Goal: Information Seeking & Learning: Learn about a topic

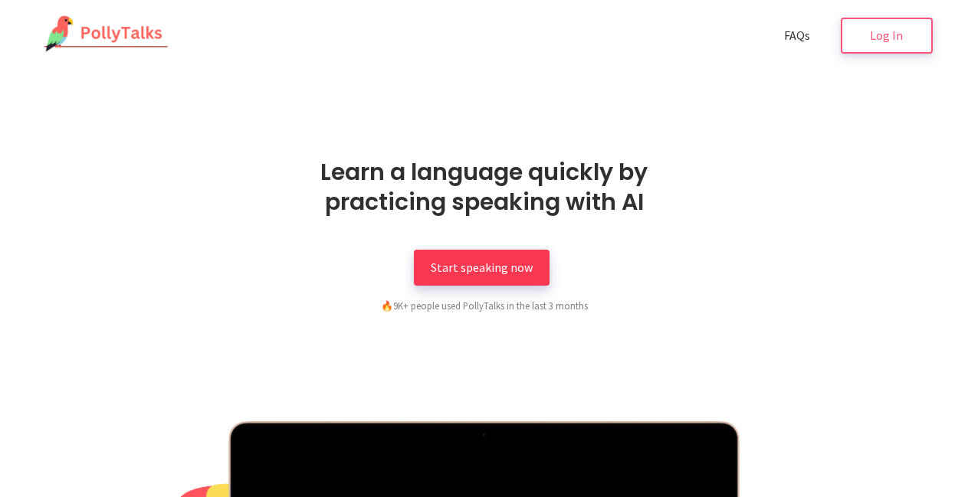
click at [475, 258] on link "Start speaking now" at bounding box center [482, 268] width 136 height 36
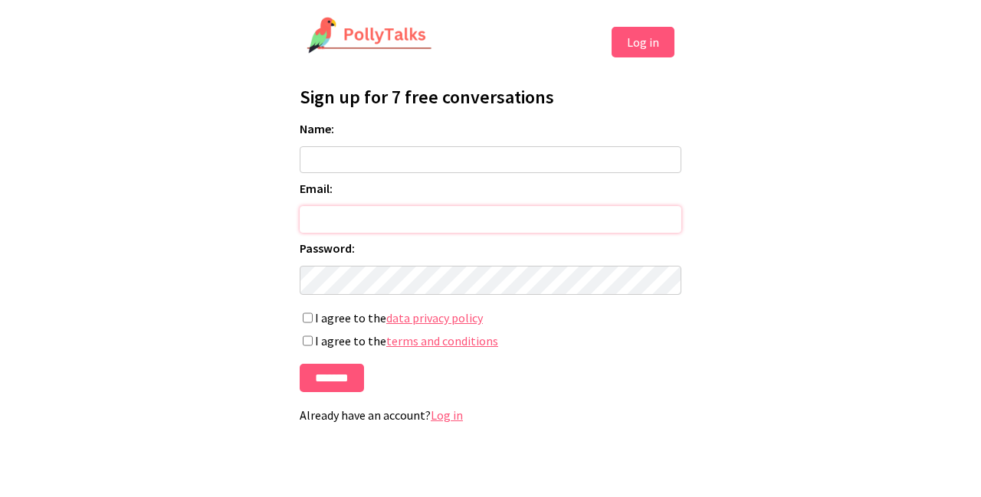
type input "**********"
click at [331, 380] on input "*******" at bounding box center [332, 378] width 64 height 28
type input "***"
click at [331, 388] on input "*******" at bounding box center [332, 378] width 64 height 28
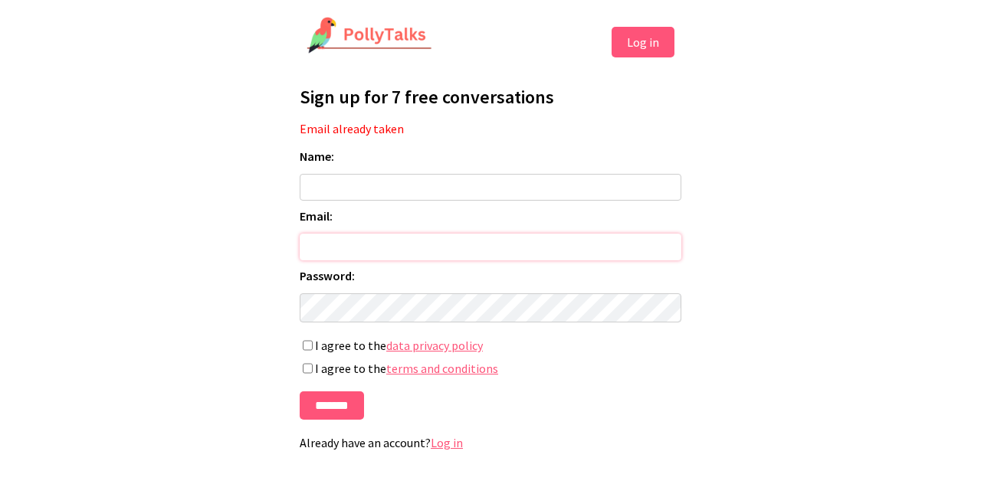
type input "**********"
click at [636, 42] on button "Log in" at bounding box center [642, 42] width 63 height 31
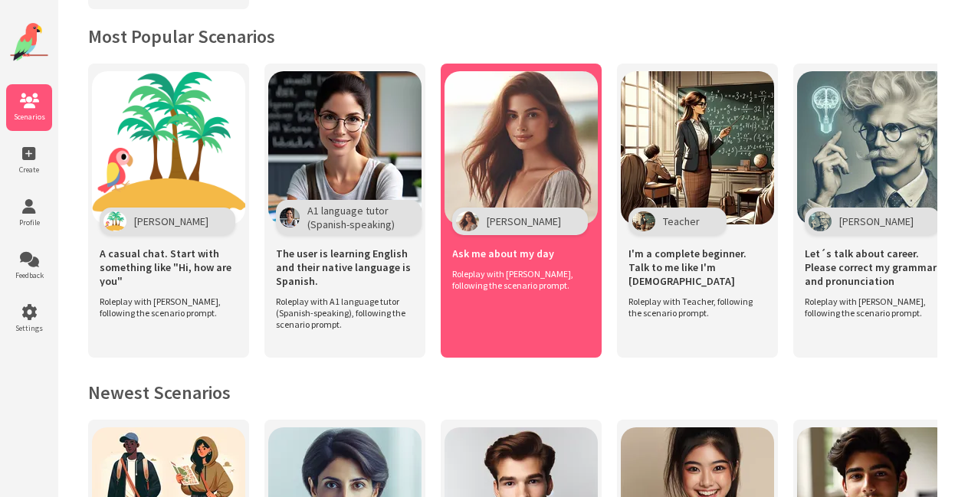
scroll to position [329, 0]
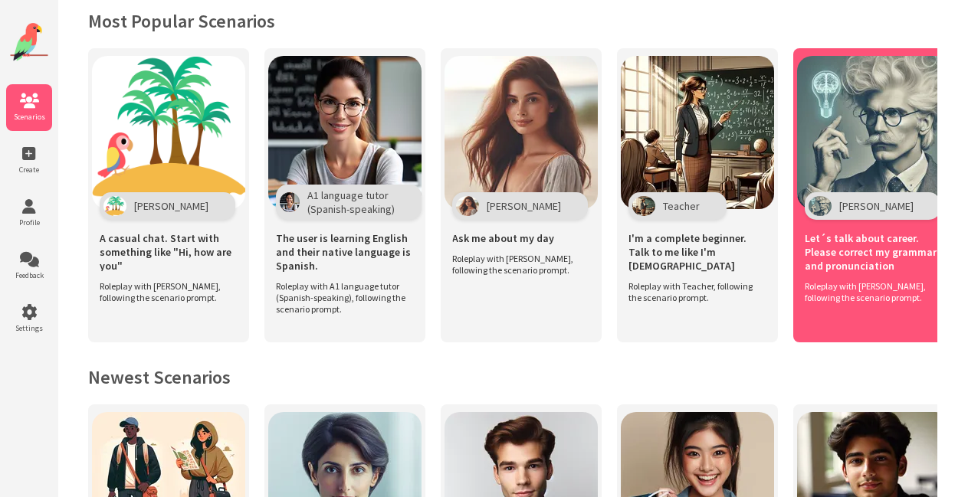
click at [840, 199] on span "[PERSON_NAME]" at bounding box center [876, 206] width 74 height 14
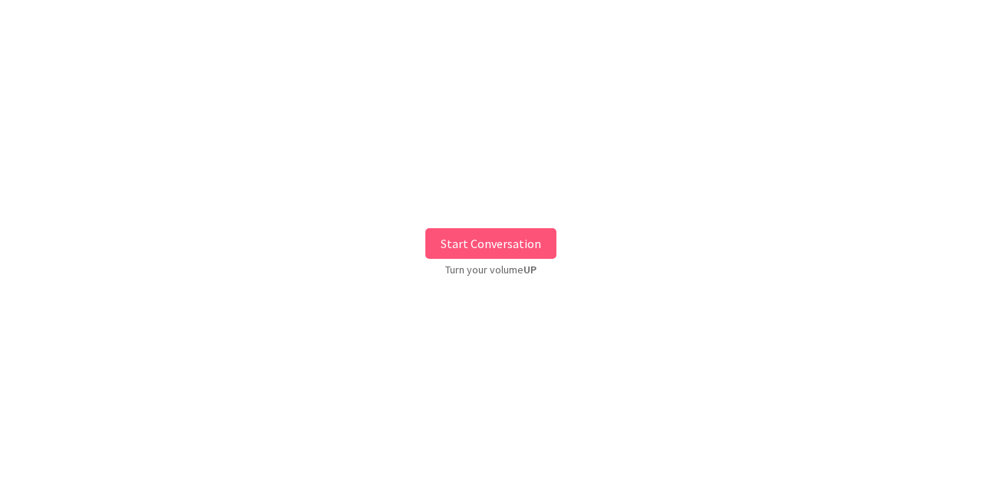
click at [493, 241] on button "Start Conversation" at bounding box center [490, 243] width 131 height 31
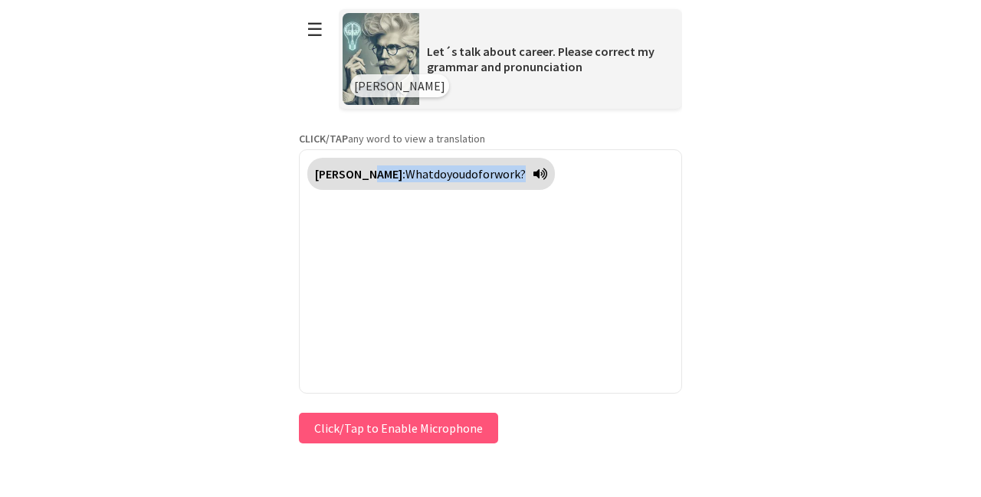
drag, startPoint x: 360, startPoint y: 165, endPoint x: 492, endPoint y: 193, distance: 134.8
click at [492, 193] on div "[PERSON_NAME]: What do you do for work?" at bounding box center [490, 271] width 383 height 244
copy div "What do you do for work?"
click at [378, 429] on button "Click/Tap to Enable Microphone" at bounding box center [398, 428] width 199 height 31
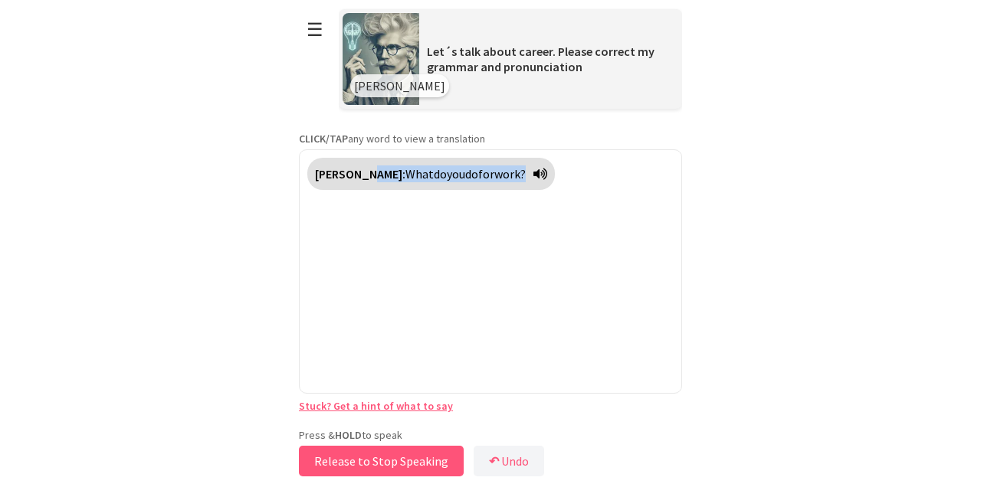
click at [375, 464] on button "Release to Stop Speaking" at bounding box center [381, 461] width 165 height 31
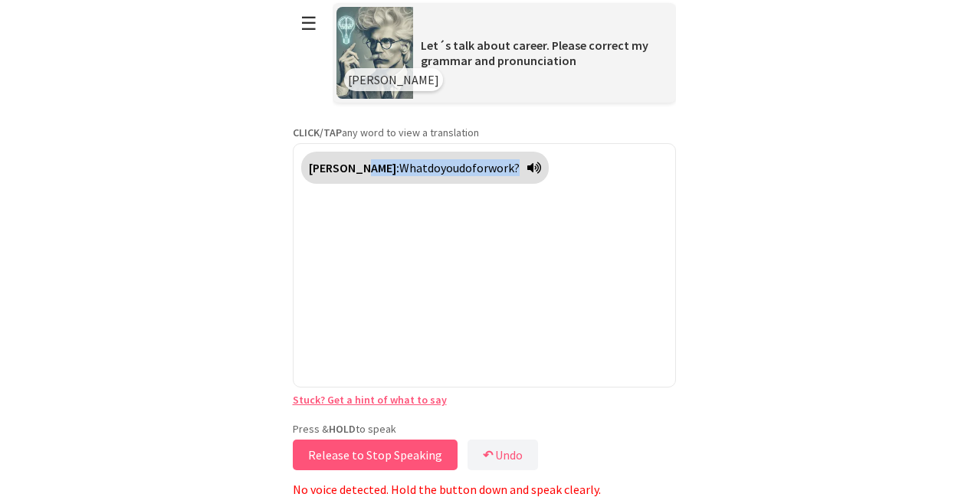
click at [354, 457] on button "Release to Stop Speaking" at bounding box center [375, 455] width 165 height 31
click at [352, 451] on button "Release to Stop Speaking" at bounding box center [375, 455] width 165 height 31
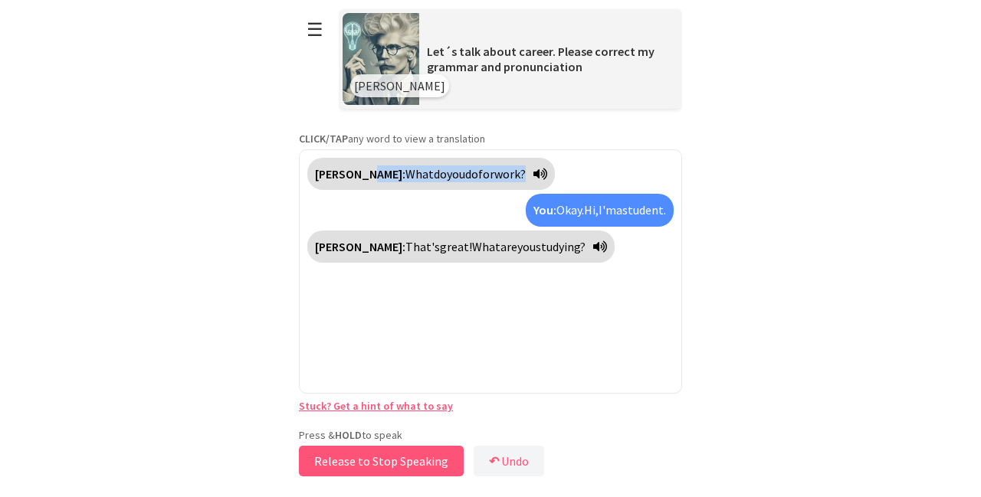
click at [413, 460] on button "Release to Stop Speaking" at bounding box center [381, 461] width 165 height 31
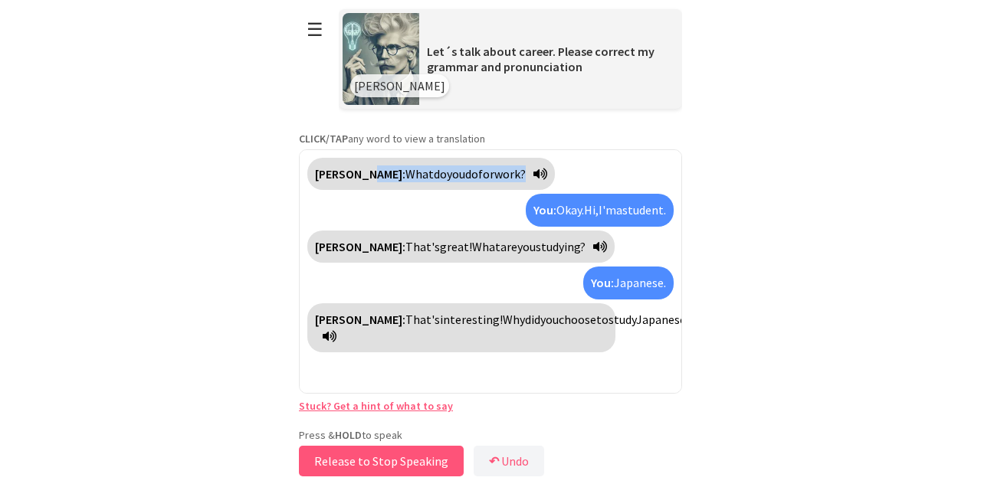
click at [387, 458] on button "Release to Stop Speaking" at bounding box center [381, 461] width 165 height 31
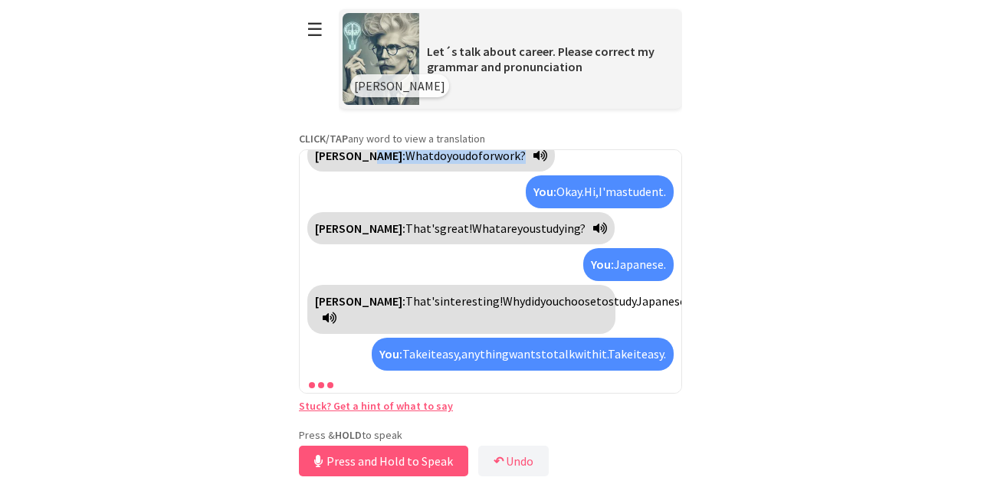
scroll to position [70, 0]
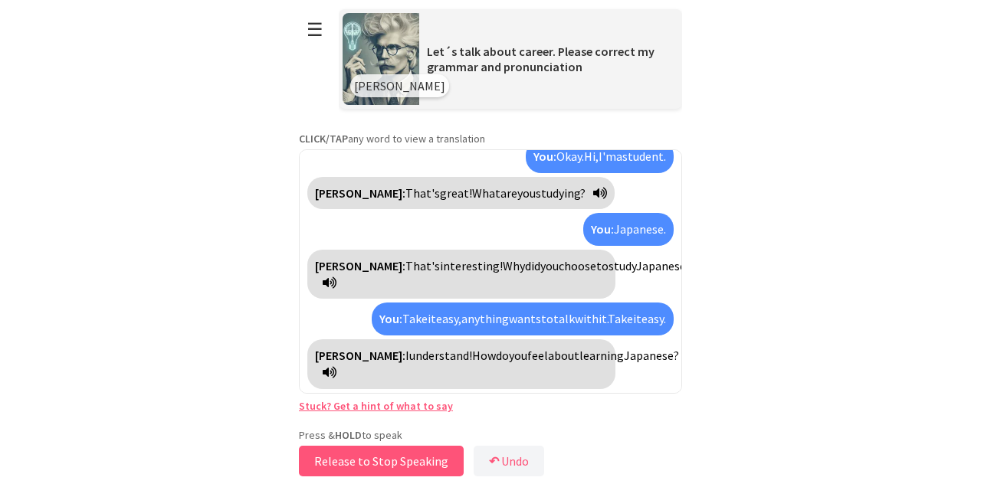
click at [375, 461] on button "Release to Stop Speaking" at bounding box center [381, 461] width 165 height 31
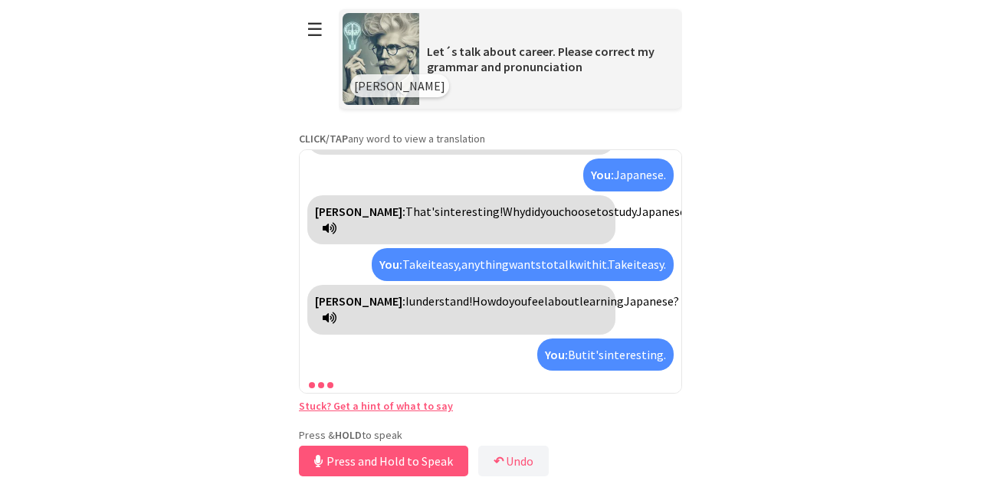
scroll to position [159, 0]
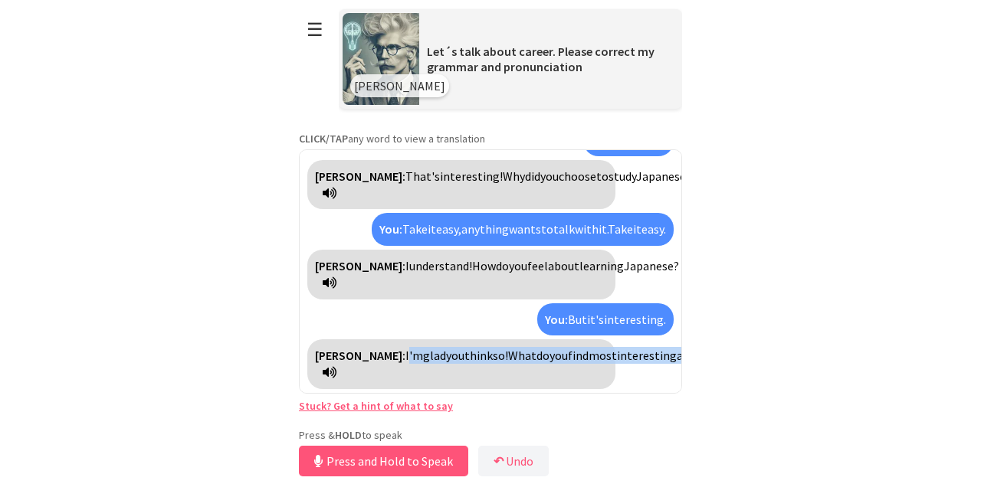
drag, startPoint x: 366, startPoint y: 347, endPoint x: 444, endPoint y: 386, distance: 87.4
click at [444, 386] on div "[PERSON_NAME]: I'm glad you think so! What do you find most interesting about J…" at bounding box center [461, 364] width 308 height 50
copy div "'m glad you think so! What do you find most interesting about [GEOGRAPHIC_DATA]"
click at [883, 324] on html "**********" at bounding box center [490, 248] width 981 height 497
click at [379, 459] on button "Release to Stop Speaking" at bounding box center [381, 461] width 165 height 31
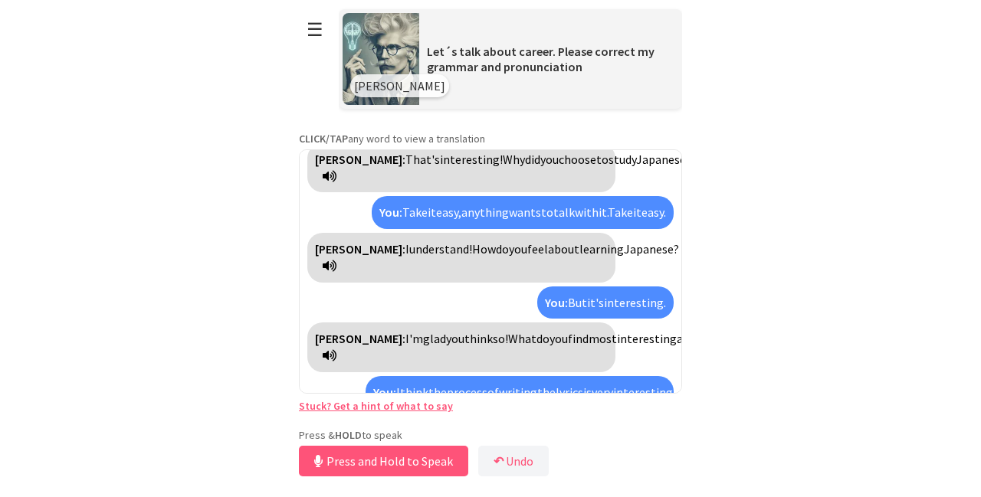
scroll to position [0, 0]
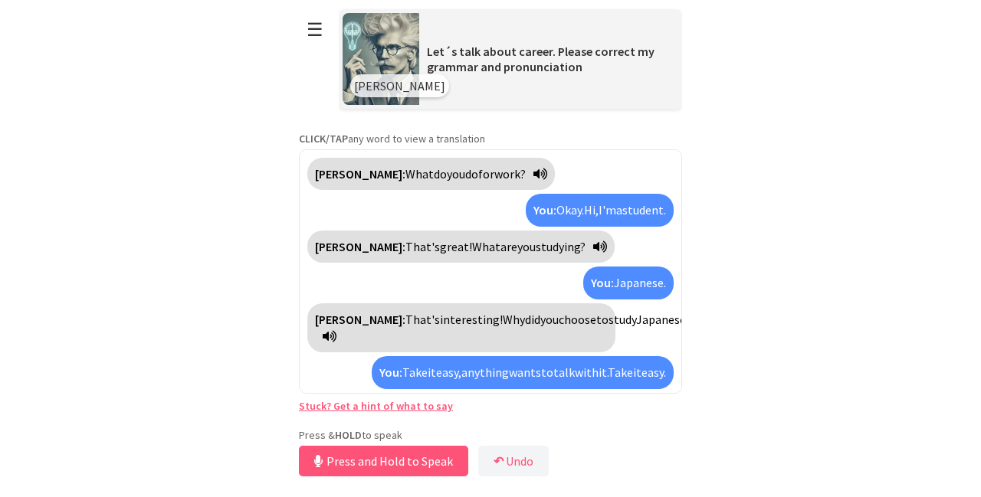
click at [533, 172] on icon at bounding box center [540, 174] width 14 height 12
click at [533, 171] on icon at bounding box center [540, 174] width 14 height 12
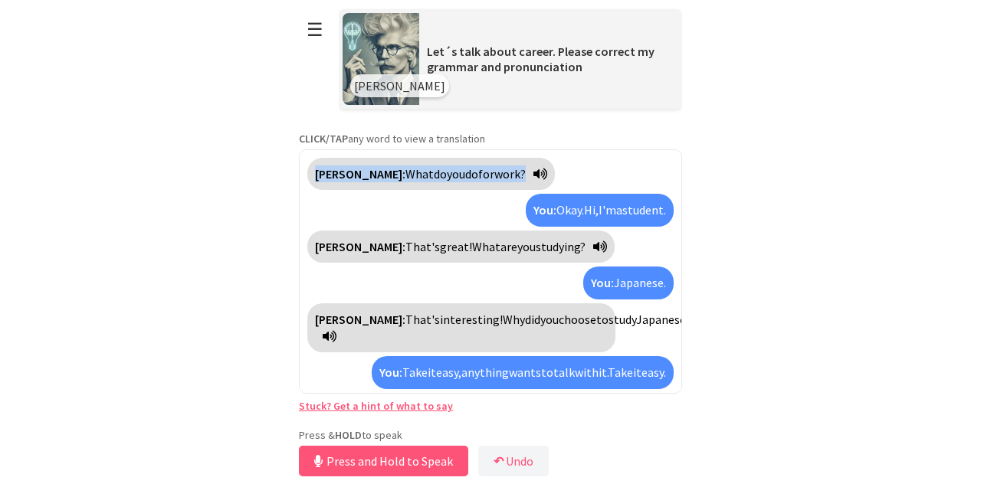
click at [533, 171] on icon at bounding box center [540, 174] width 14 height 12
click at [533, 172] on icon at bounding box center [540, 174] width 14 height 12
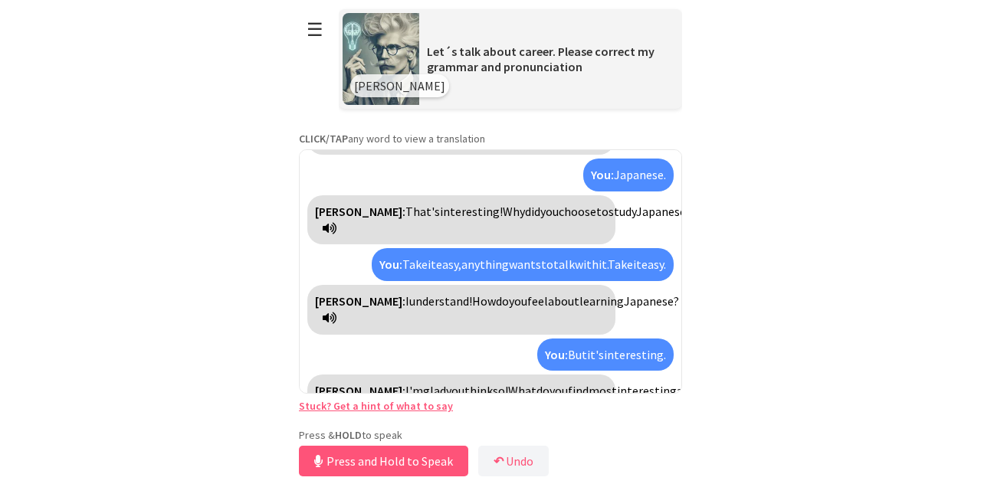
scroll to position [109, 0]
click at [336, 323] on icon at bounding box center [330, 317] width 14 height 12
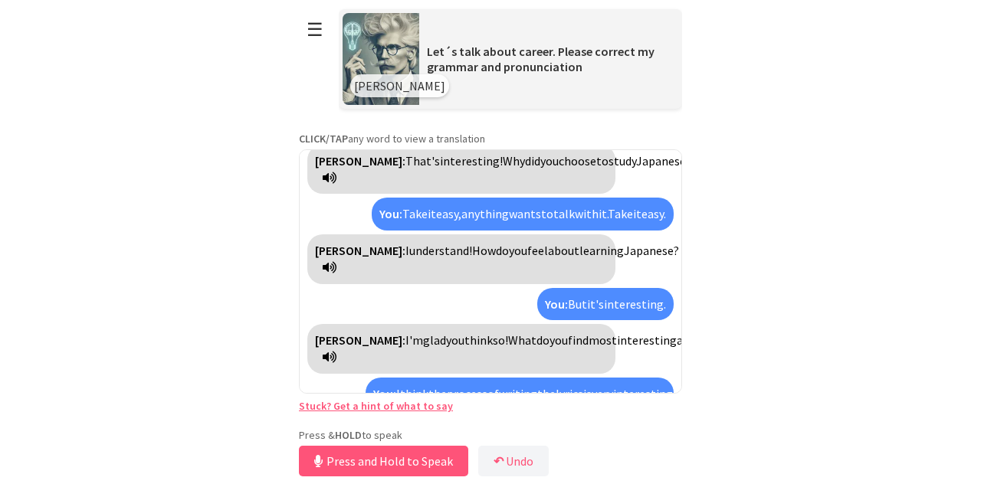
scroll to position [157, 0]
